Goal: Task Accomplishment & Management: Complete application form

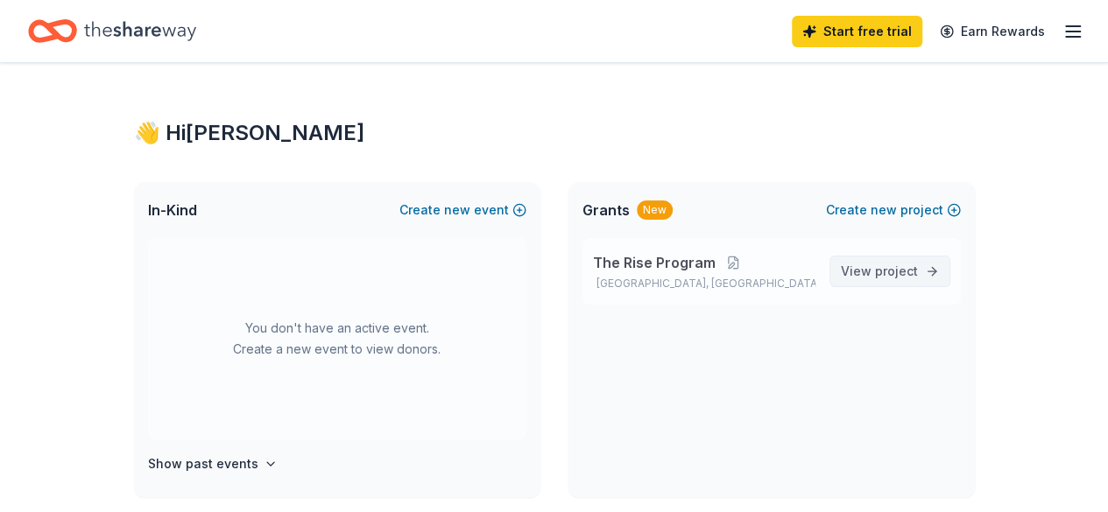
click at [910, 274] on span "project" at bounding box center [896, 271] width 43 height 15
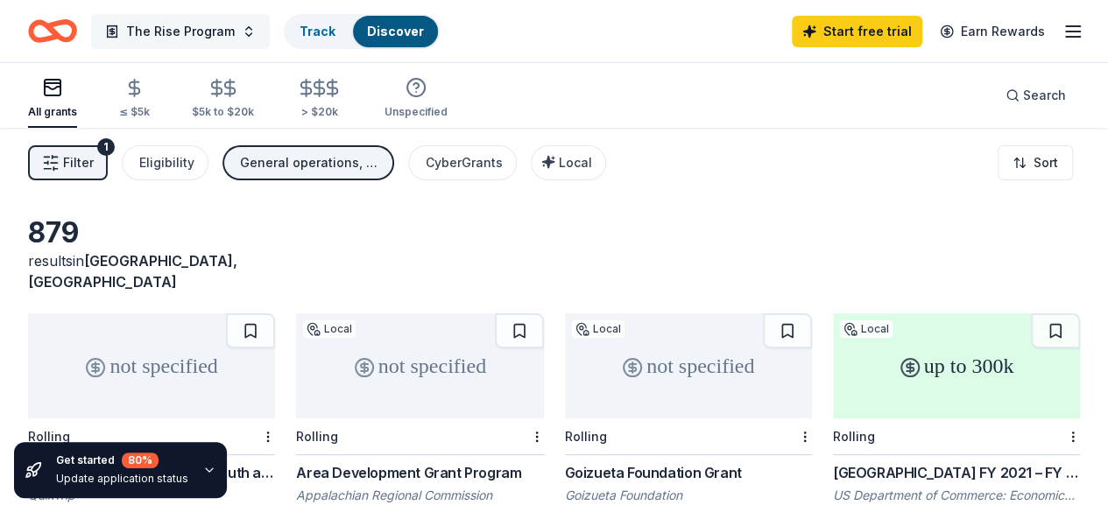
click at [154, 32] on span "The Rise Program" at bounding box center [180, 31] width 109 height 21
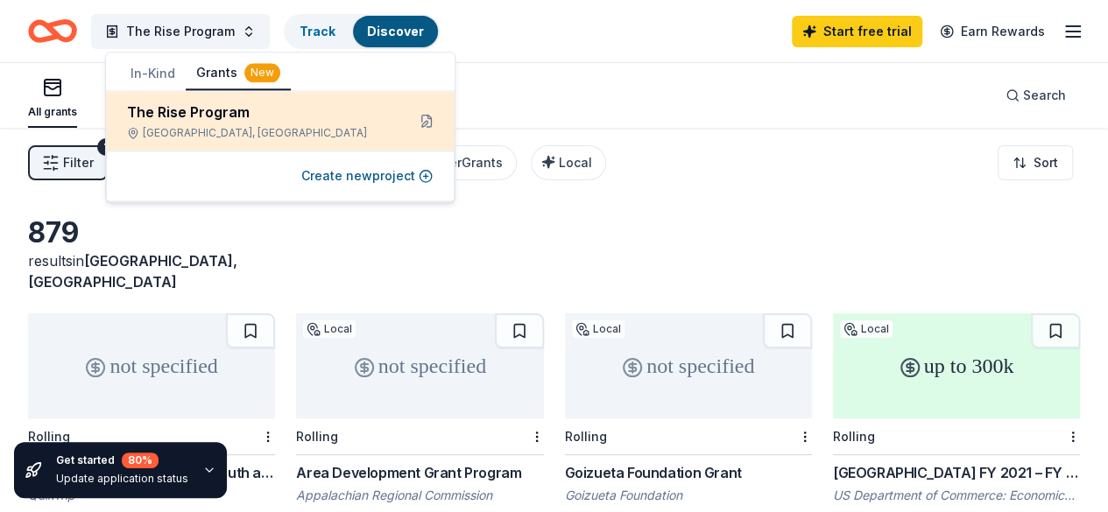
click at [170, 113] on div "The Rise Program" at bounding box center [259, 112] width 264 height 21
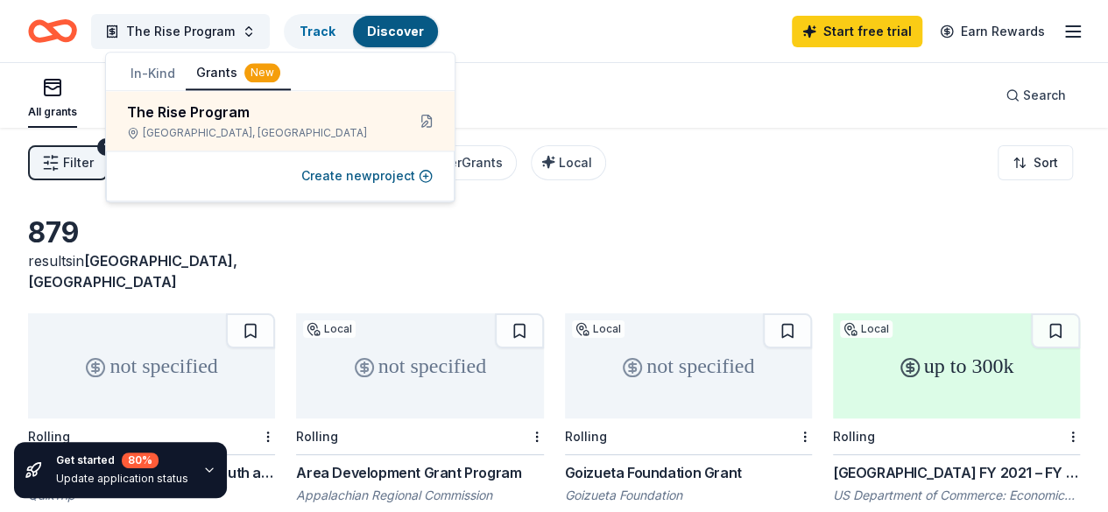
click at [562, 215] on div "879 results in [GEOGRAPHIC_DATA], [GEOGRAPHIC_DATA]" at bounding box center [554, 253] width 1052 height 77
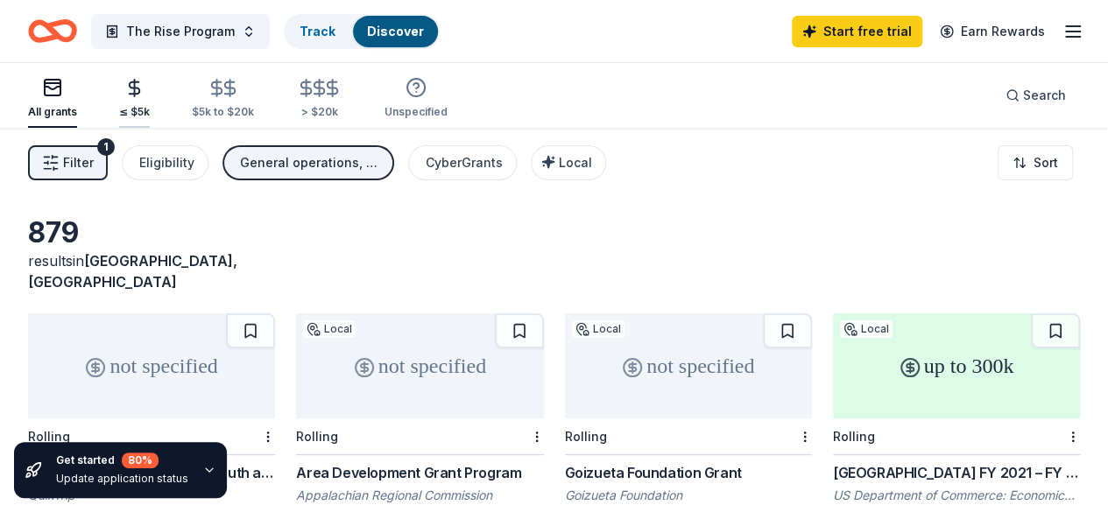
click at [145, 90] on icon "button" at bounding box center [134, 88] width 20 height 20
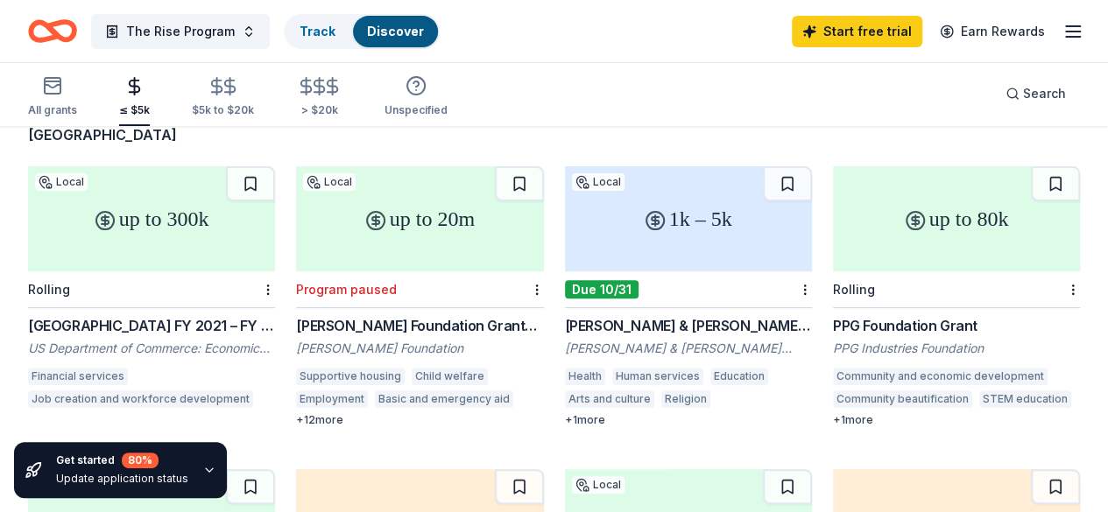
scroll to position [175, 0]
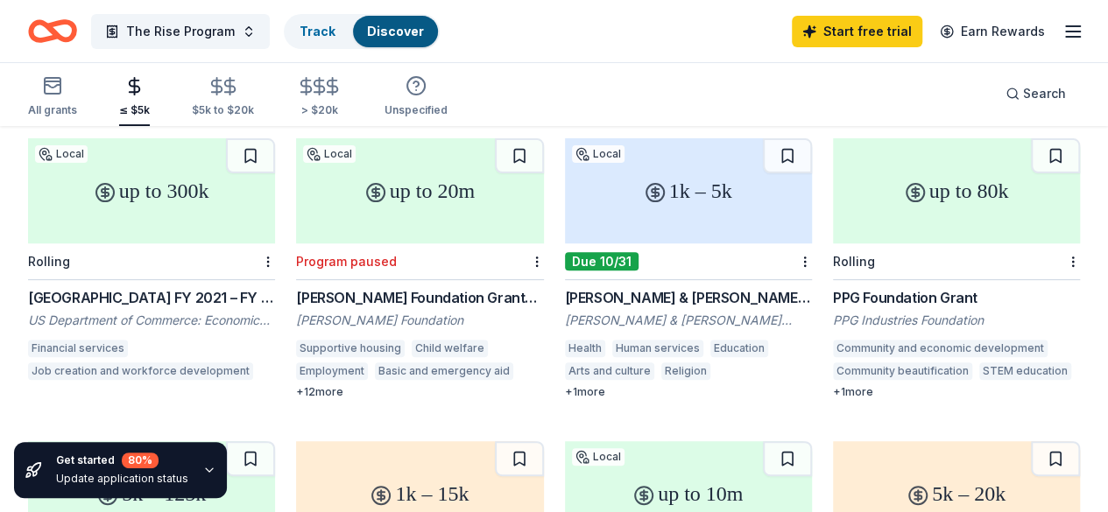
click at [565, 287] on div "[PERSON_NAME] & [PERSON_NAME] Memorial Foundation Grant" at bounding box center [688, 297] width 247 height 21
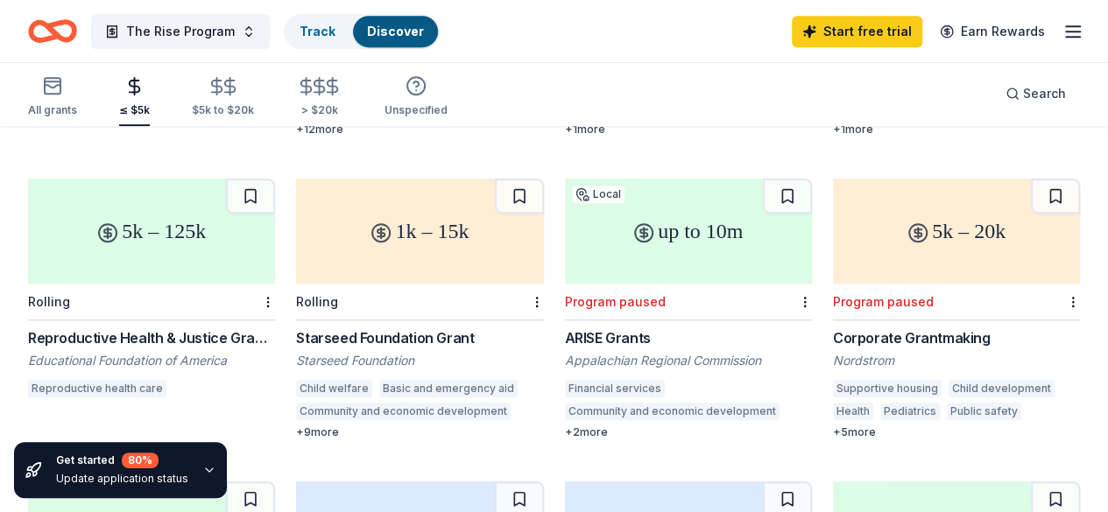
scroll to position [525, 0]
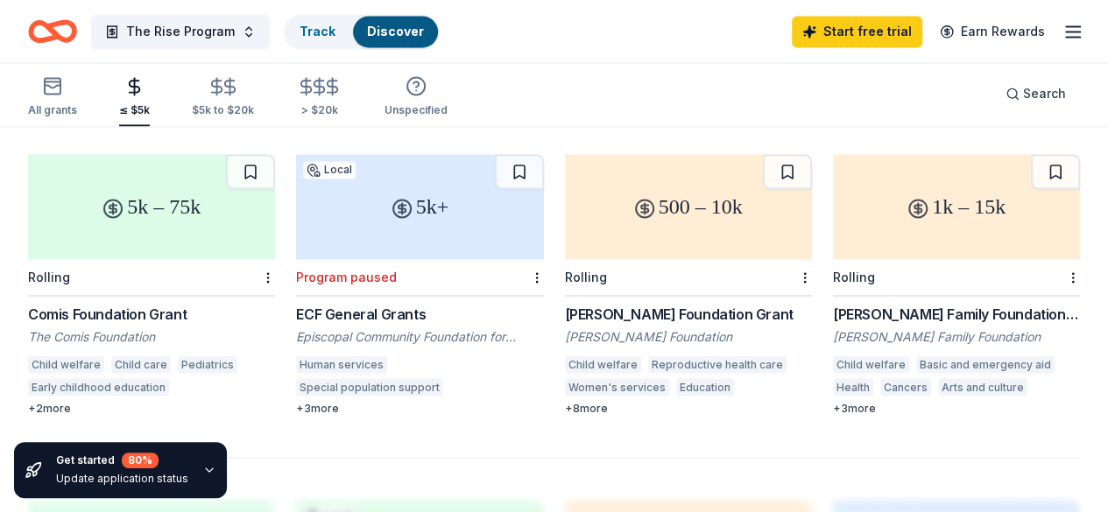
scroll to position [1314, 0]
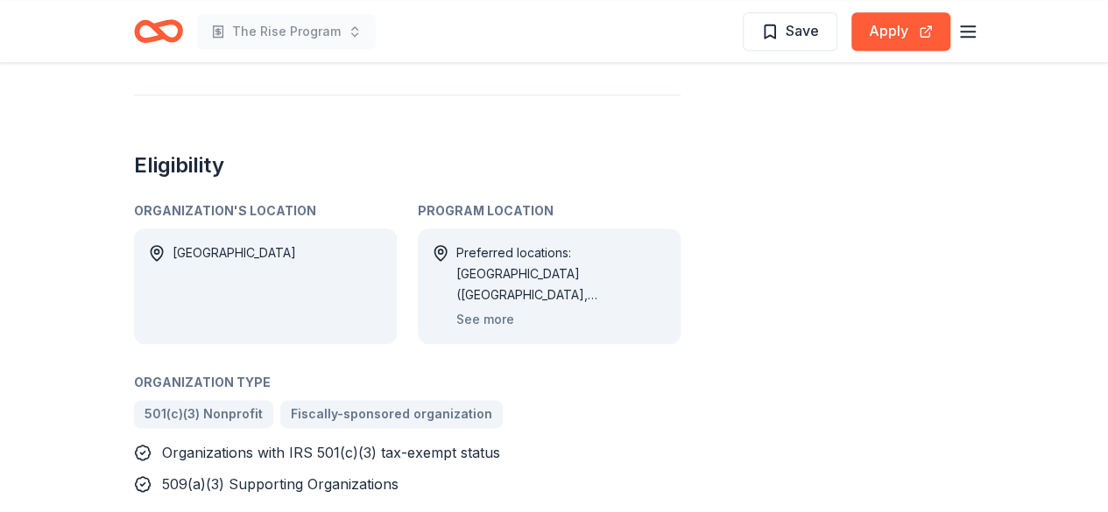
scroll to position [876, 0]
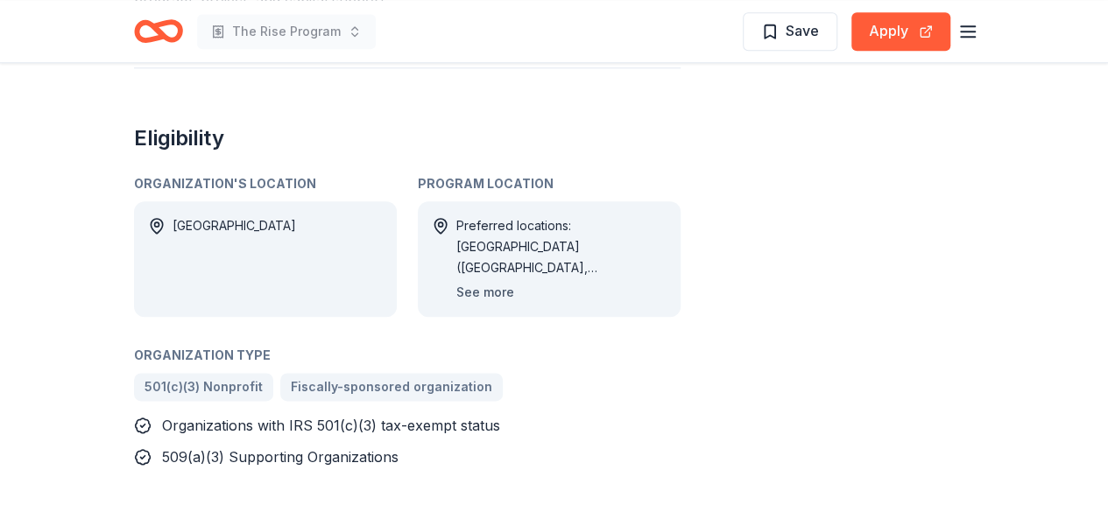
click at [476, 290] on button "See more" at bounding box center [485, 292] width 58 height 21
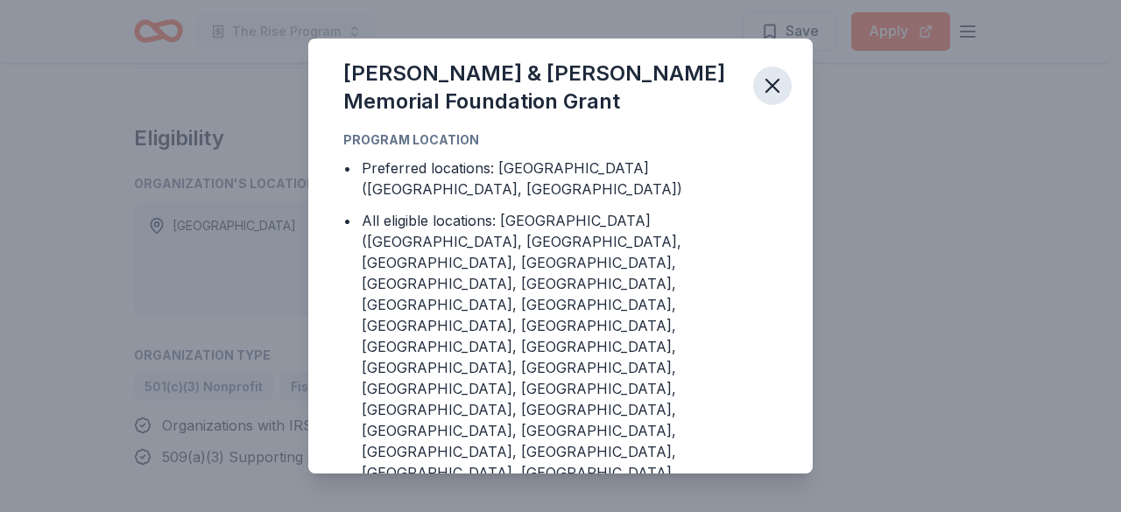
click at [770, 98] on icon "button" at bounding box center [772, 86] width 25 height 25
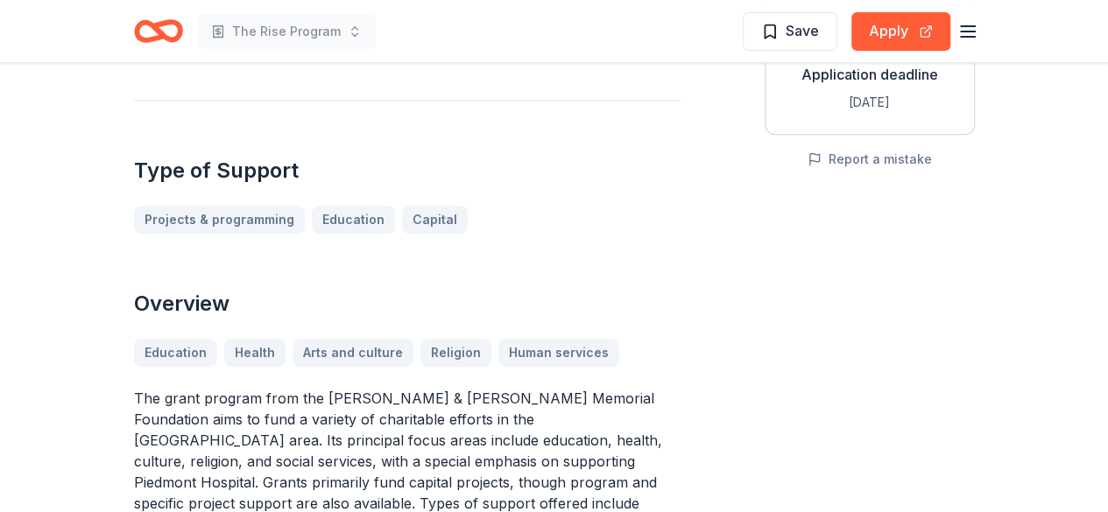
scroll to position [350, 0]
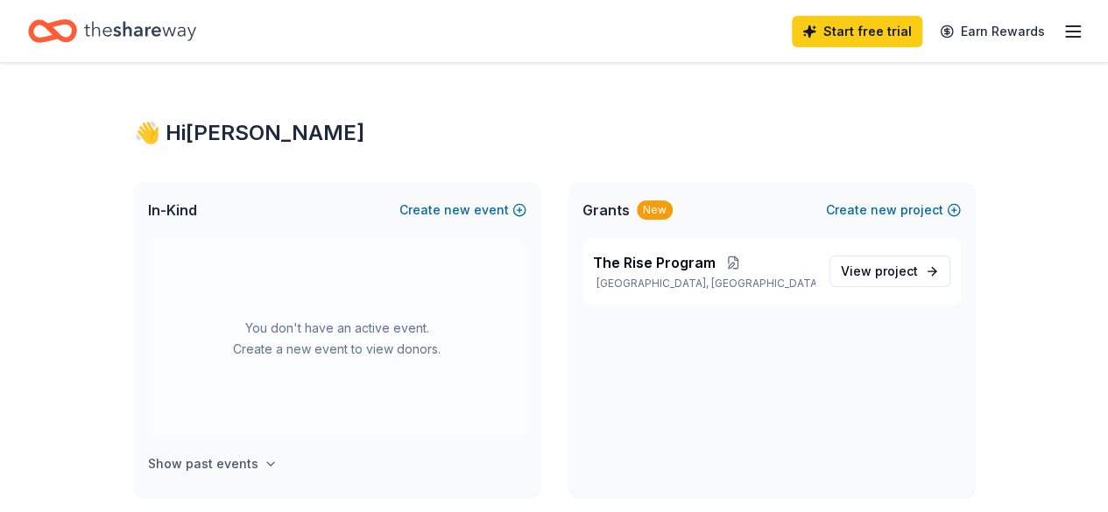
click at [215, 465] on h4 "Show past events" at bounding box center [203, 464] width 110 height 21
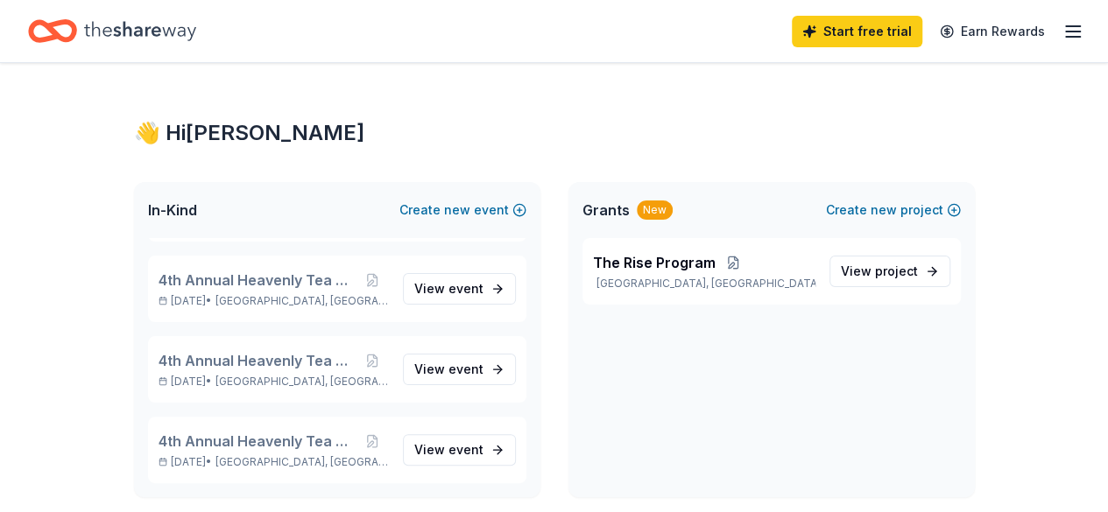
click at [476, 130] on div "👋 Hi Stephanie" at bounding box center [554, 133] width 841 height 28
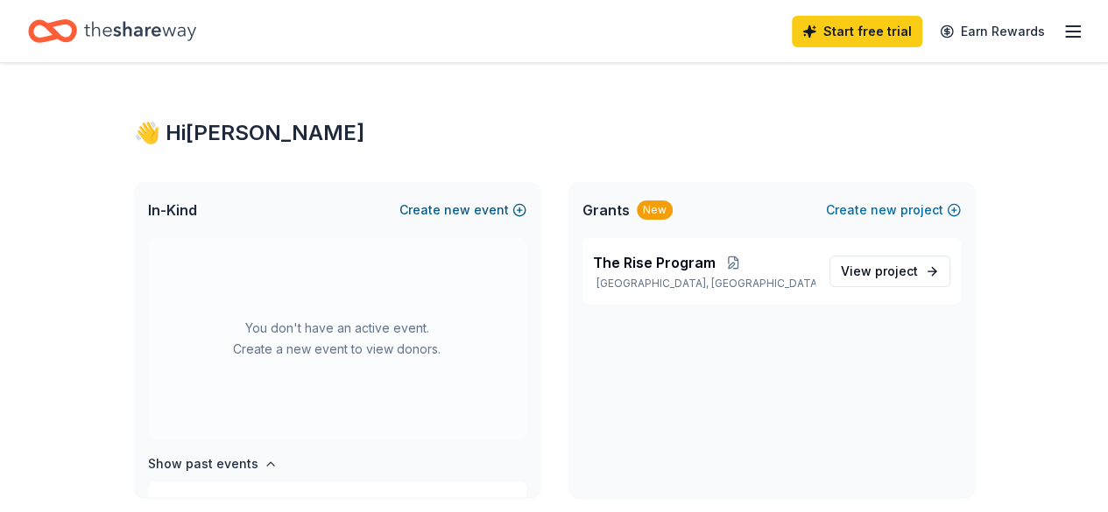
click at [436, 215] on button "Create new event" at bounding box center [462, 210] width 127 height 21
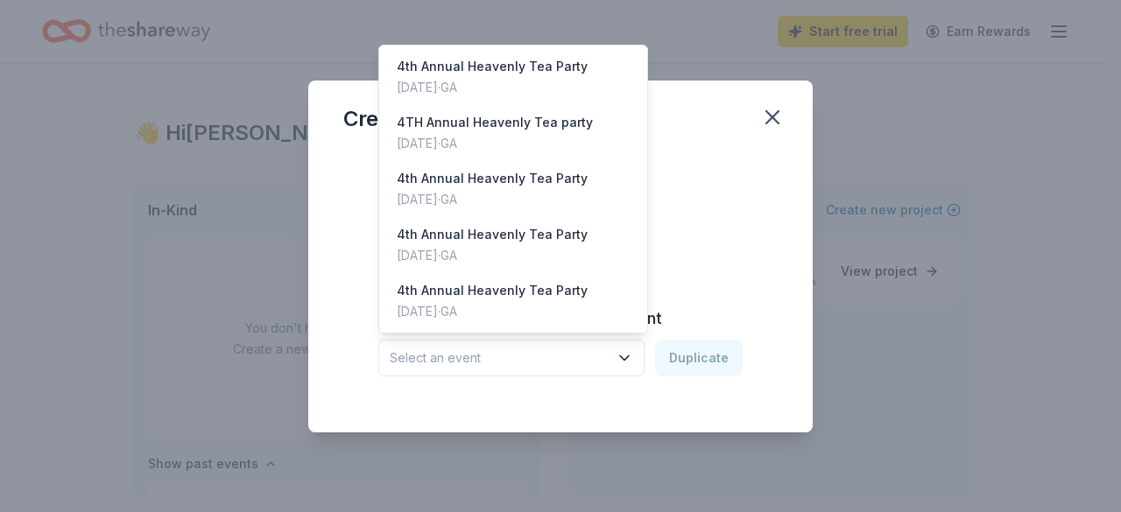
click at [622, 355] on icon "button" at bounding box center [625, 358] width 18 height 18
click at [716, 244] on div "Create from scratch Continue or Duplicate an existing event Select an event Dup…" at bounding box center [560, 278] width 434 height 254
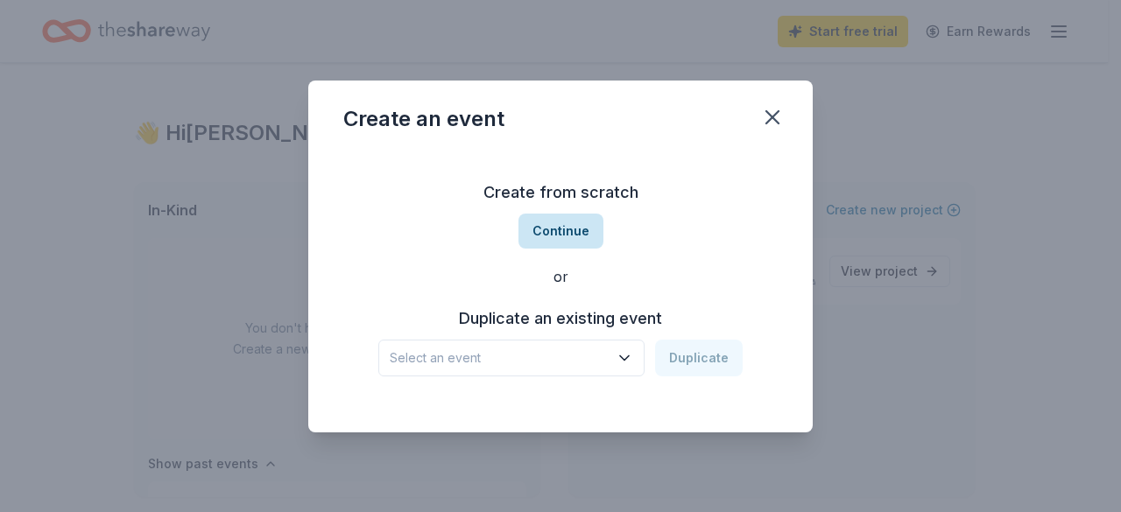
click at [550, 229] on button "Continue" at bounding box center [560, 231] width 85 height 35
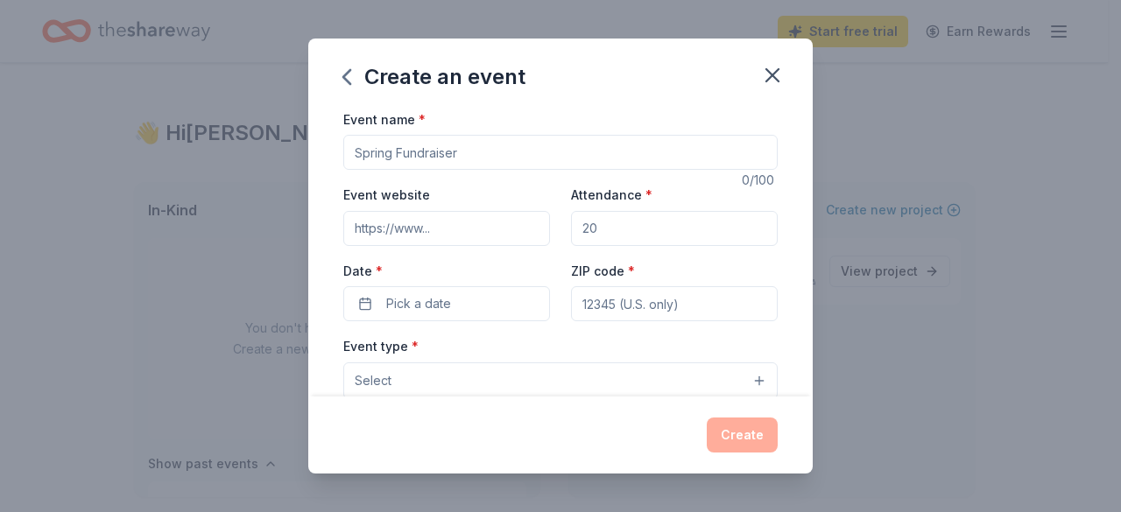
drag, startPoint x: 390, startPoint y: 146, endPoint x: 414, endPoint y: 152, distance: 25.1
click at [391, 148] on input "Event name *" at bounding box center [560, 152] width 434 height 35
drag, startPoint x: 527, startPoint y: 154, endPoint x: 326, endPoint y: 148, distance: 201.5
click at [326, 148] on div "Event name * 0 /100 Event website Attendance * Date * Pick a date ZIP code * Ev…" at bounding box center [560, 253] width 504 height 289
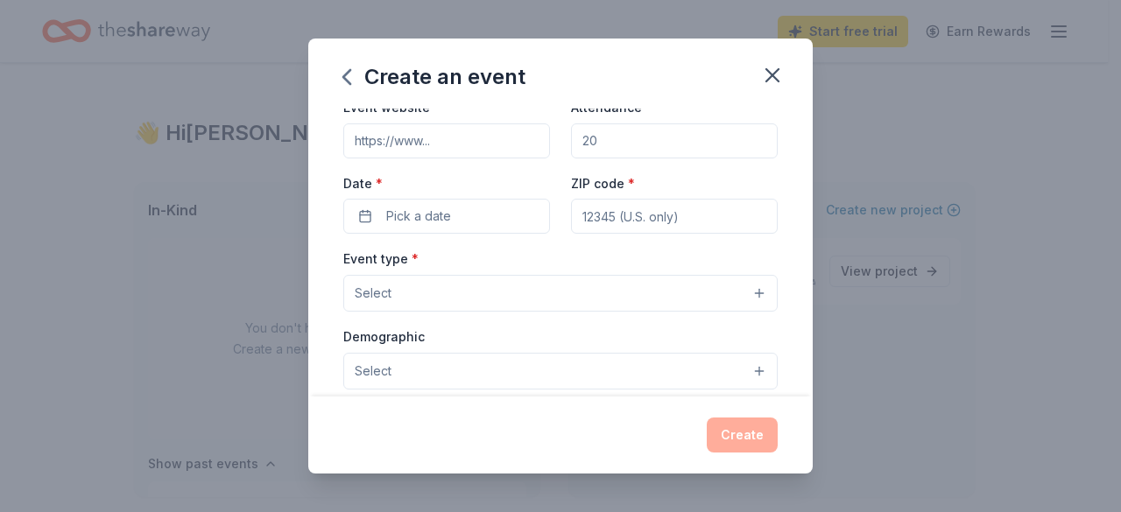
click at [748, 294] on button "Select" at bounding box center [560, 293] width 434 height 37
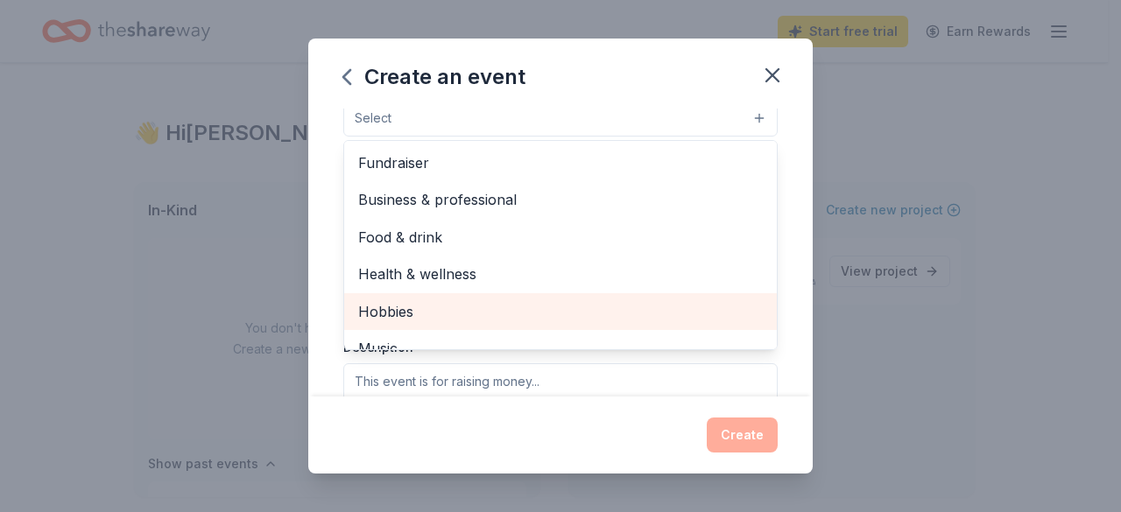
scroll to position [175, 0]
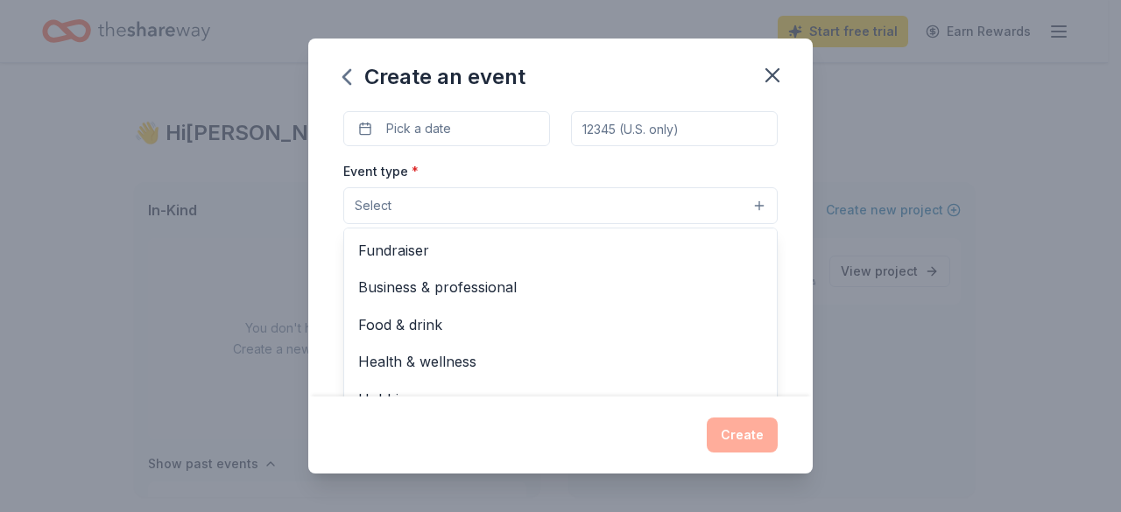
click at [652, 169] on div "Event type * Select Fundraiser Business & professional Food & drink Health & we…" at bounding box center [560, 192] width 434 height 64
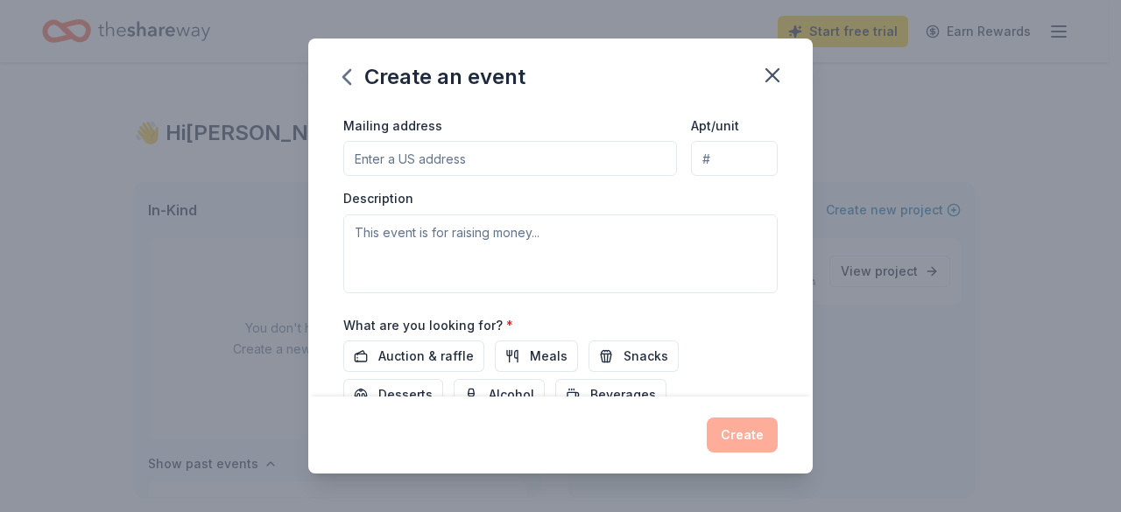
scroll to position [438, 0]
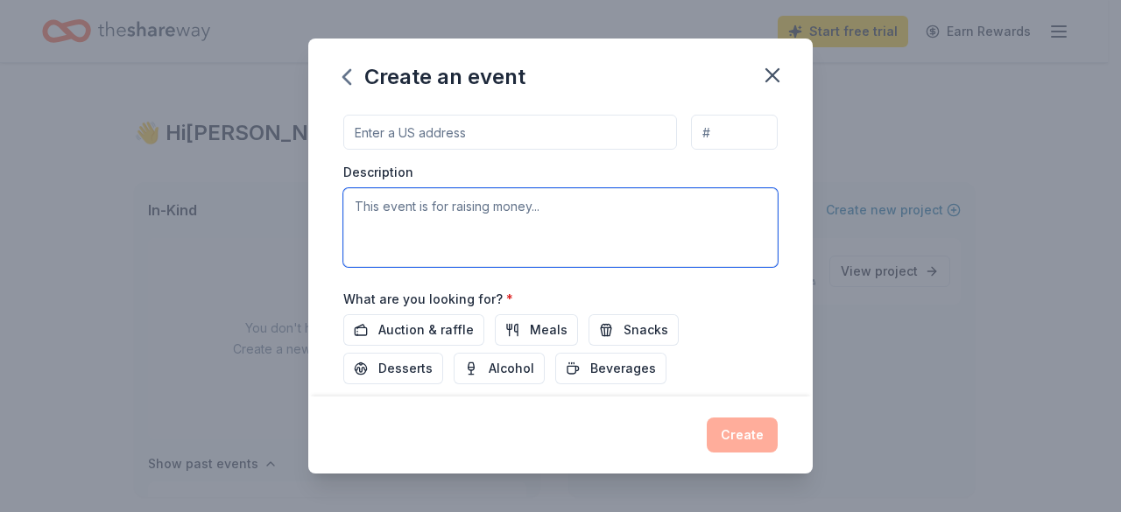
click at [389, 204] on textarea at bounding box center [560, 227] width 434 height 79
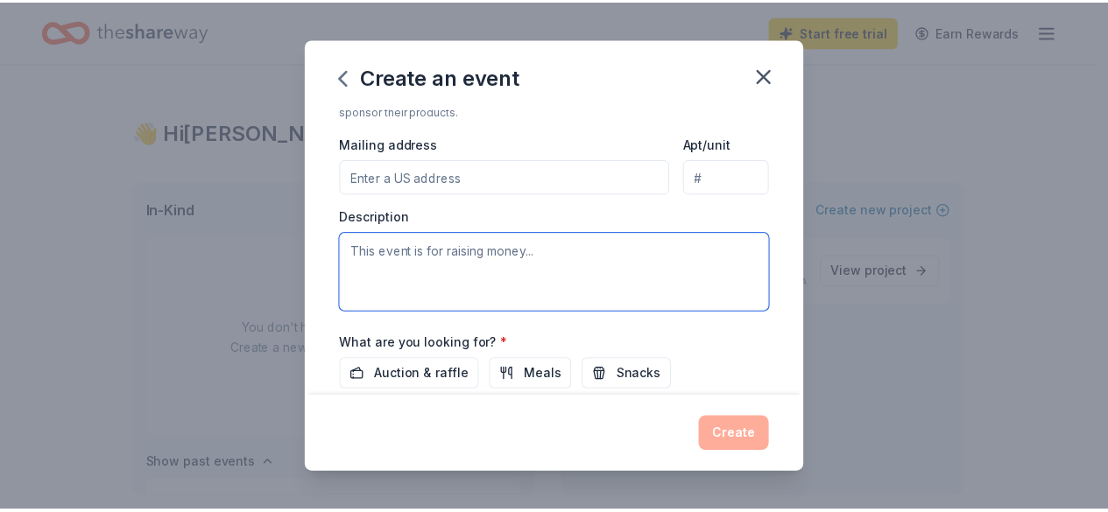
scroll to position [194, 0]
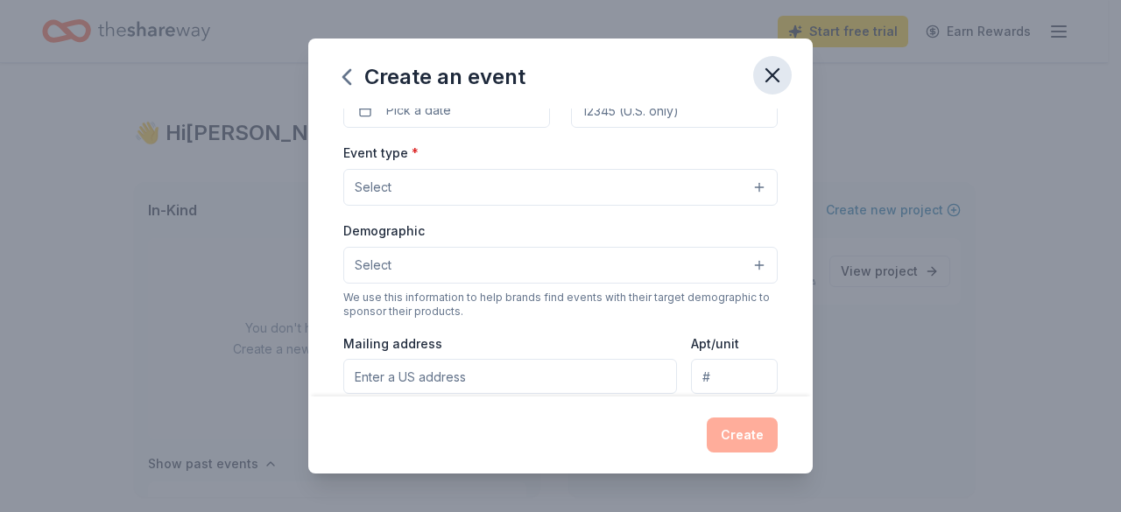
click at [772, 77] on icon "button" at bounding box center [772, 75] width 25 height 25
